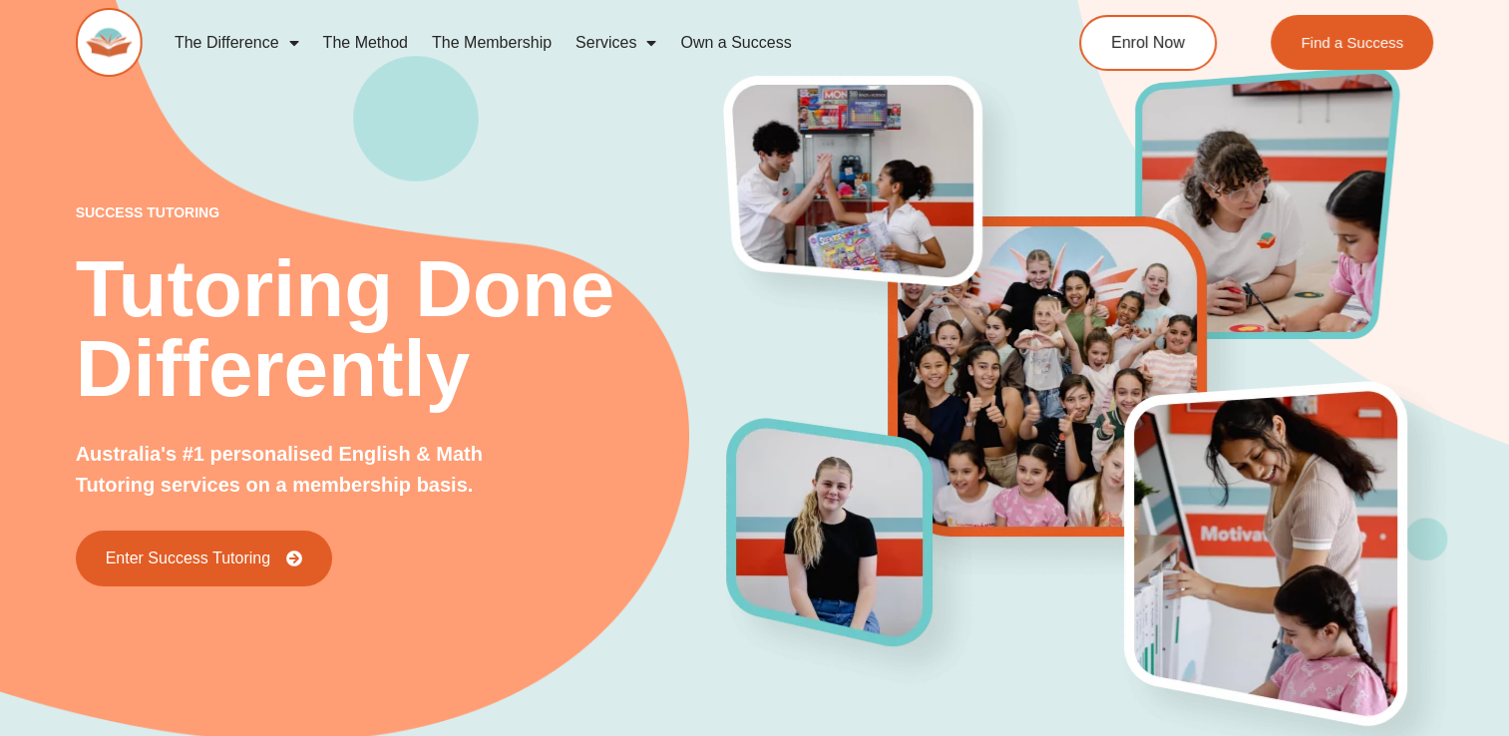
click at [660, 42] on link "Services" at bounding box center [616, 43] width 105 height 46
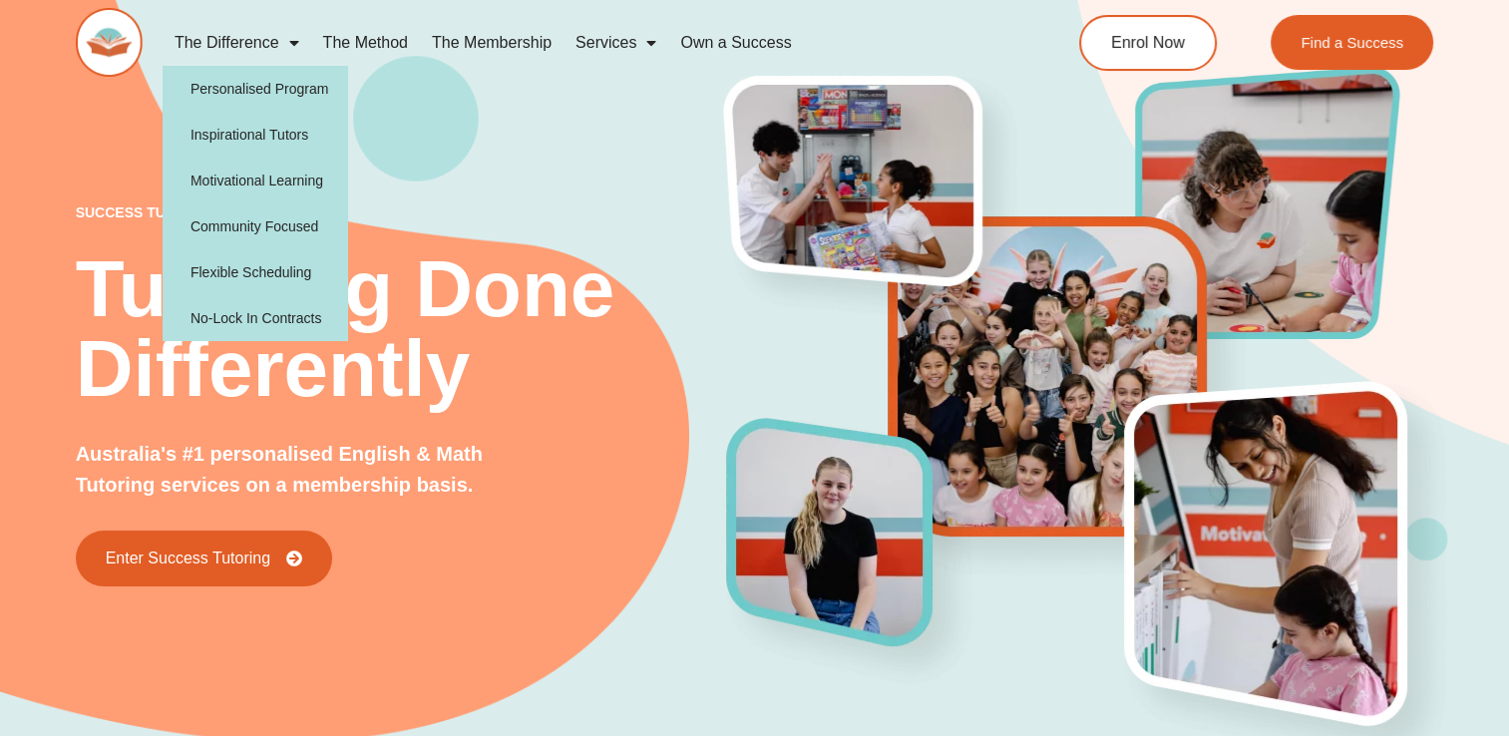
click at [293, 40] on span "Menu" at bounding box center [289, 43] width 20 height 36
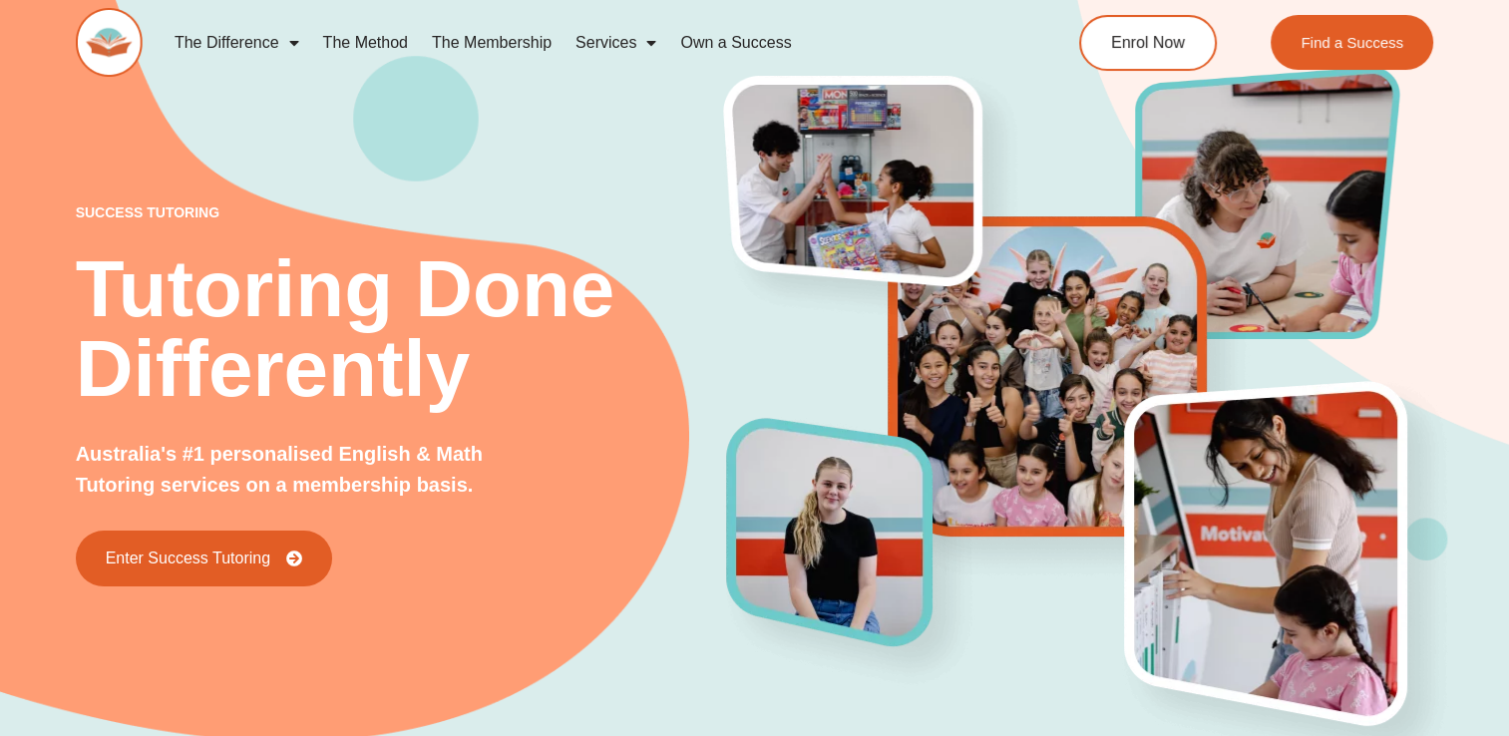
click at [293, 40] on span "Menu" at bounding box center [289, 43] width 20 height 36
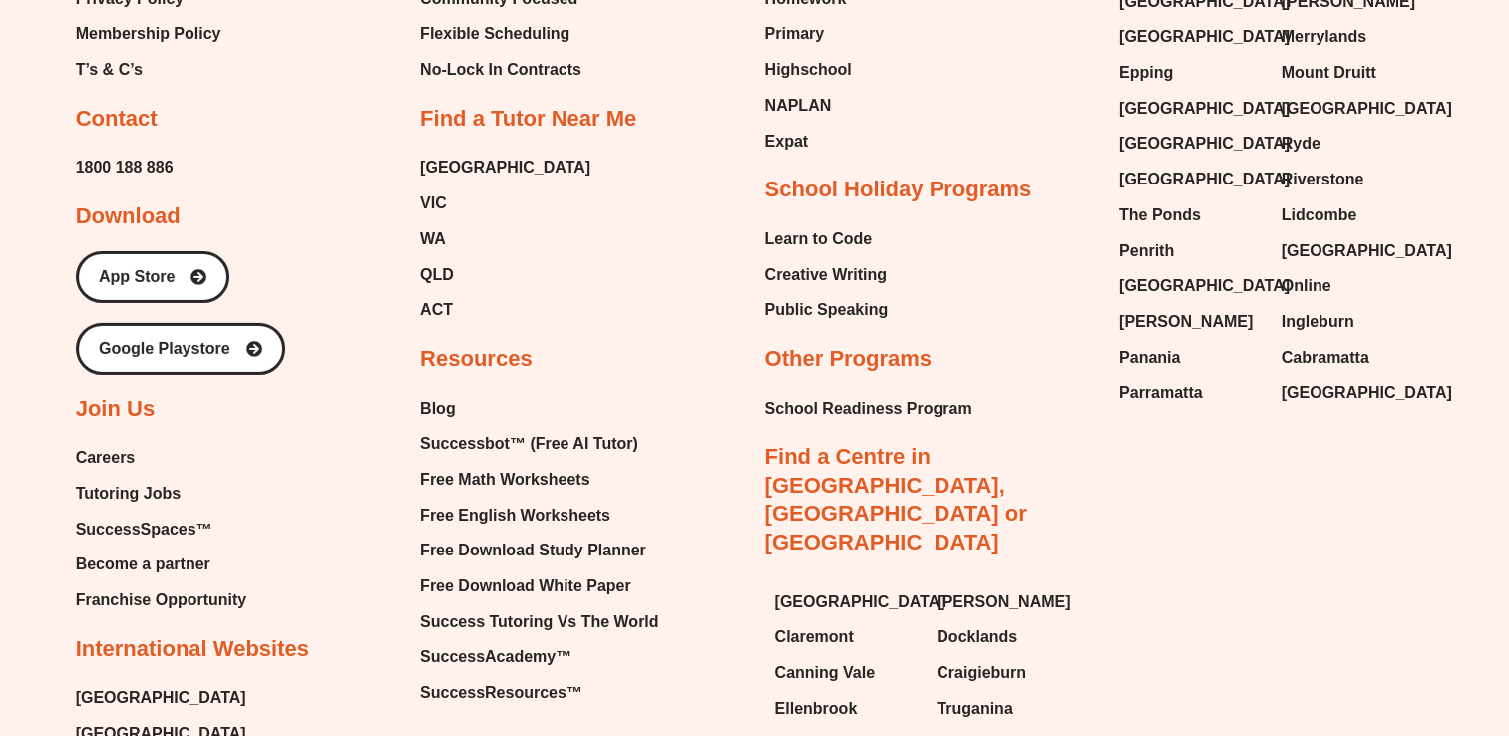
scroll to position [6491, 0]
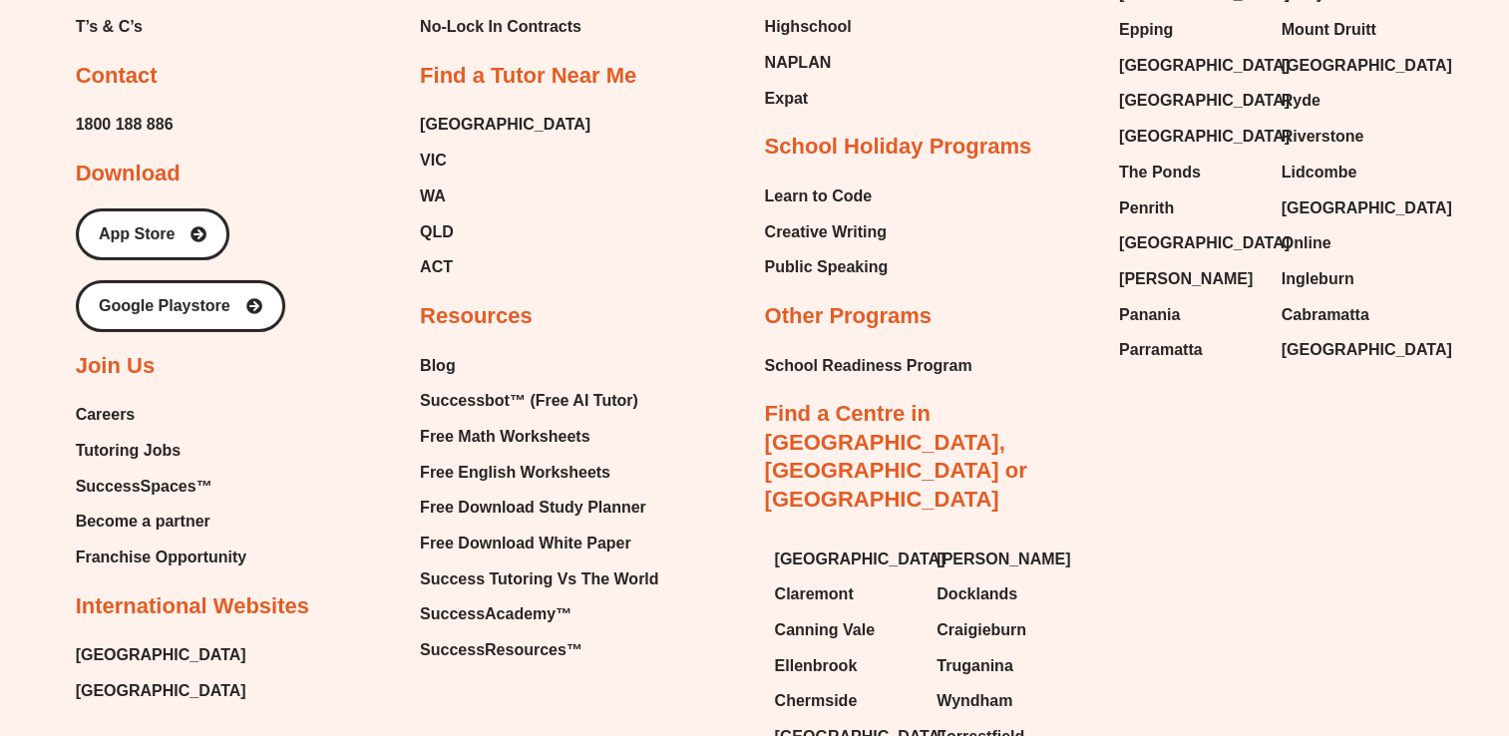
click at [234, 562] on span "Franchise Opportunity" at bounding box center [162, 558] width 172 height 30
